Goal: Transaction & Acquisition: Purchase product/service

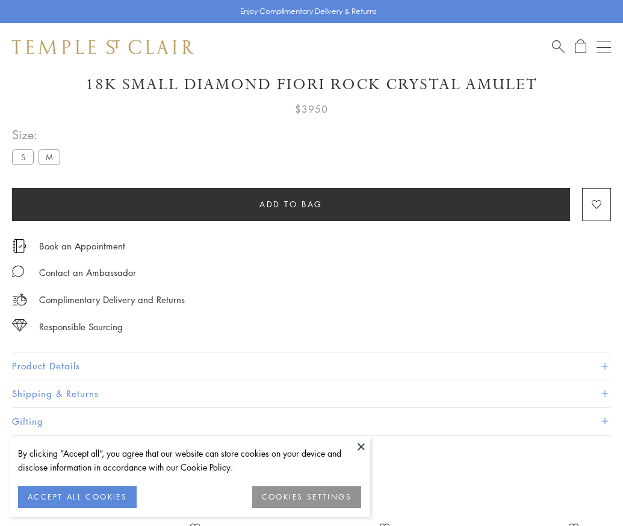
scroll to position [37, 0]
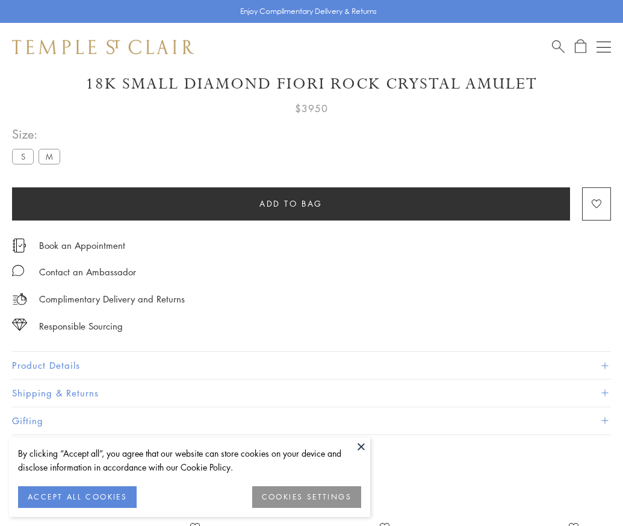
click at [291, 203] on span "Add to bag" at bounding box center [291, 203] width 63 height 13
